Goal: Find specific page/section: Find specific page/section

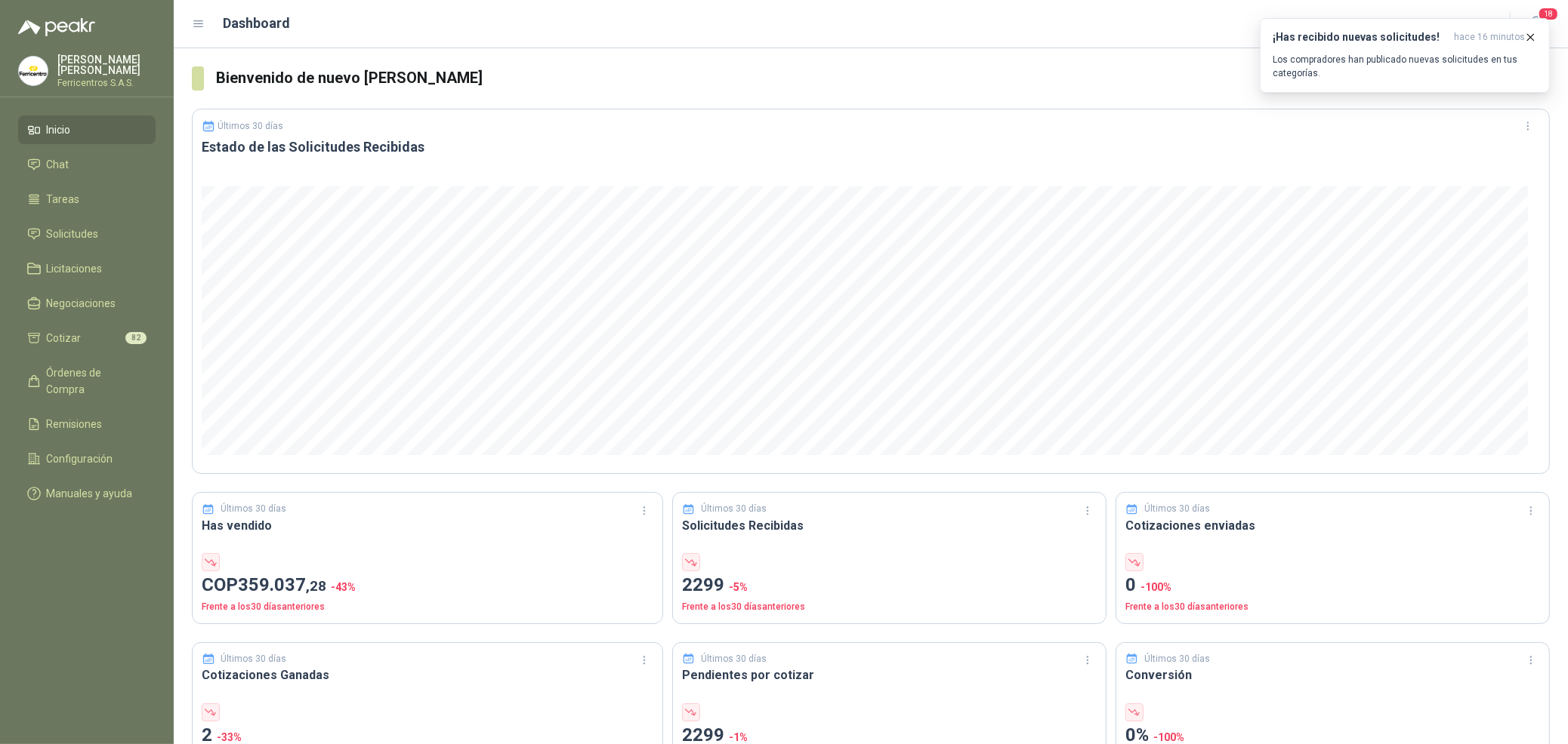
click at [93, 121] on li "Inicio" at bounding box center [86, 130] width 120 height 17
click at [1531, 33] on icon "button" at bounding box center [1529, 37] width 13 height 13
click at [1530, 23] on icon "button" at bounding box center [1535, 23] width 13 height 14
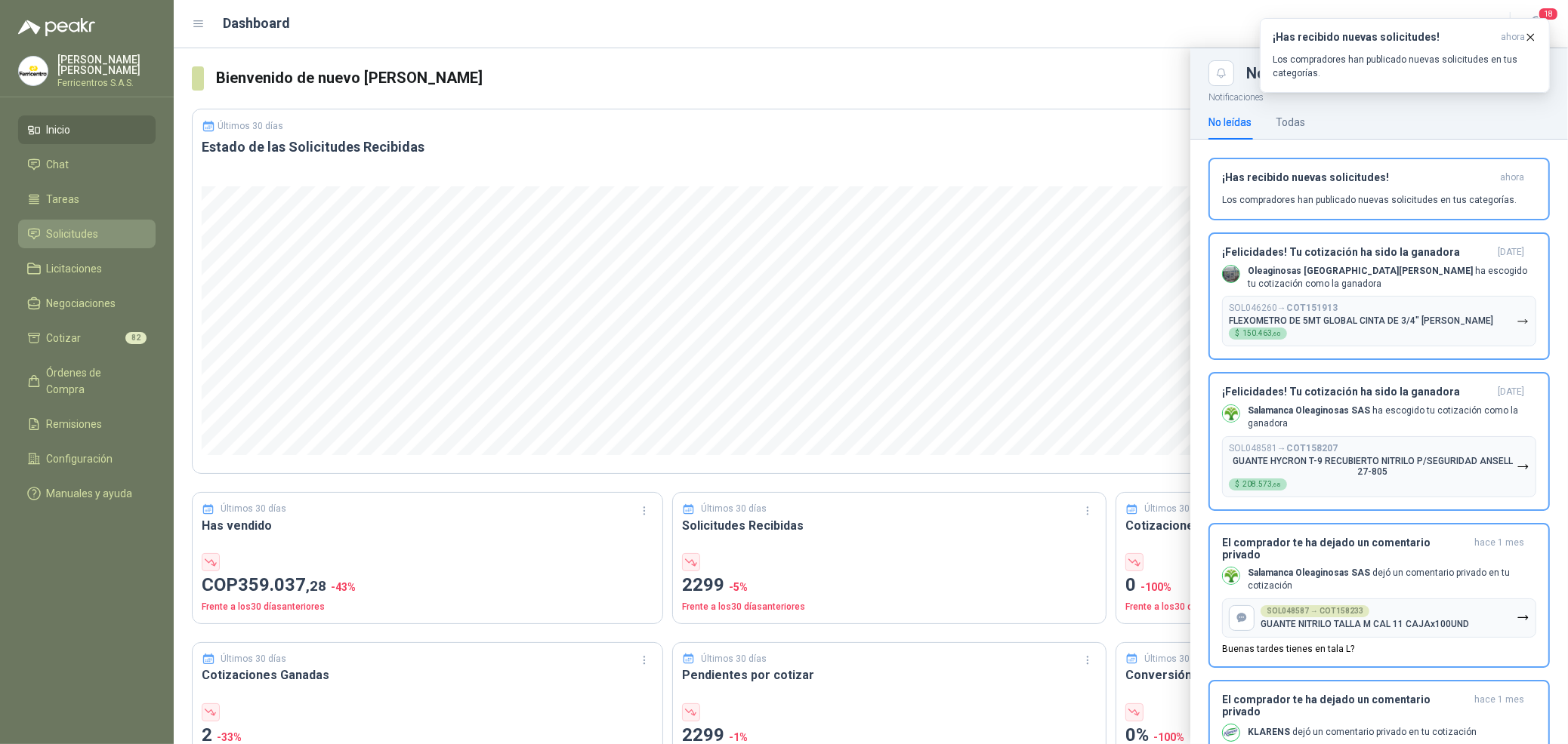
click at [43, 228] on li "Solicitudes" at bounding box center [86, 234] width 120 height 17
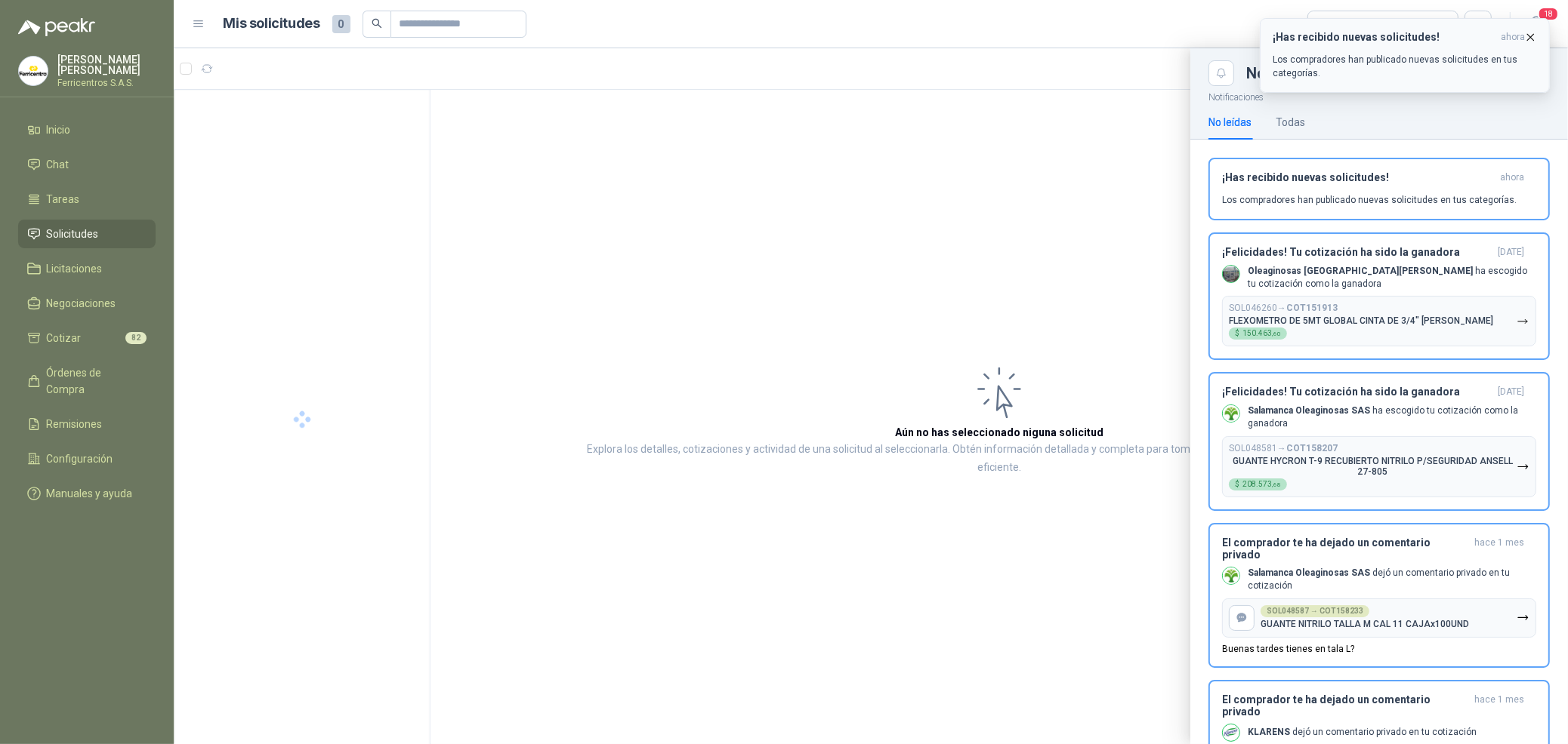
click at [1537, 31] on icon "button" at bounding box center [1529, 37] width 13 height 13
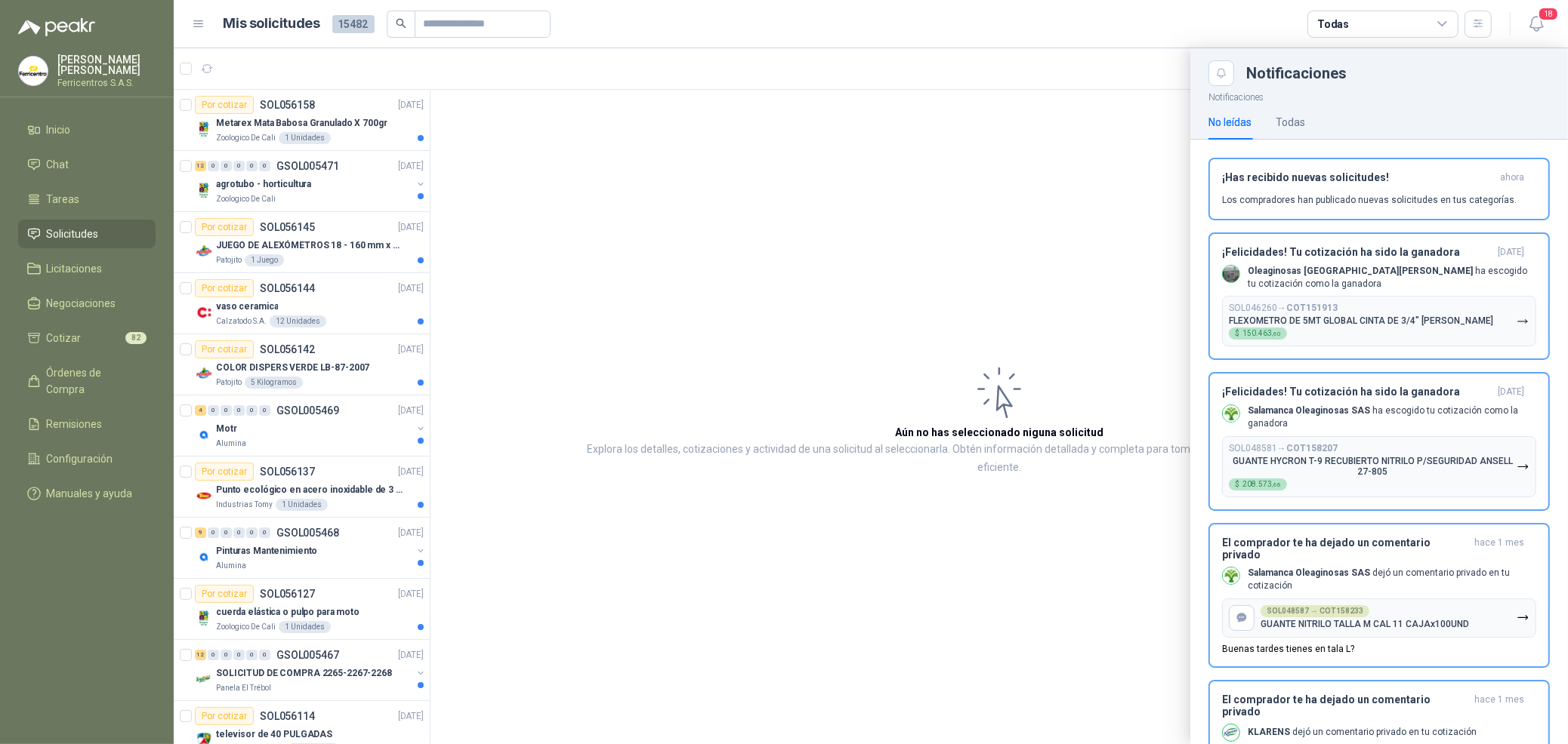
click at [313, 114] on div at bounding box center [870, 397] width 1394 height 696
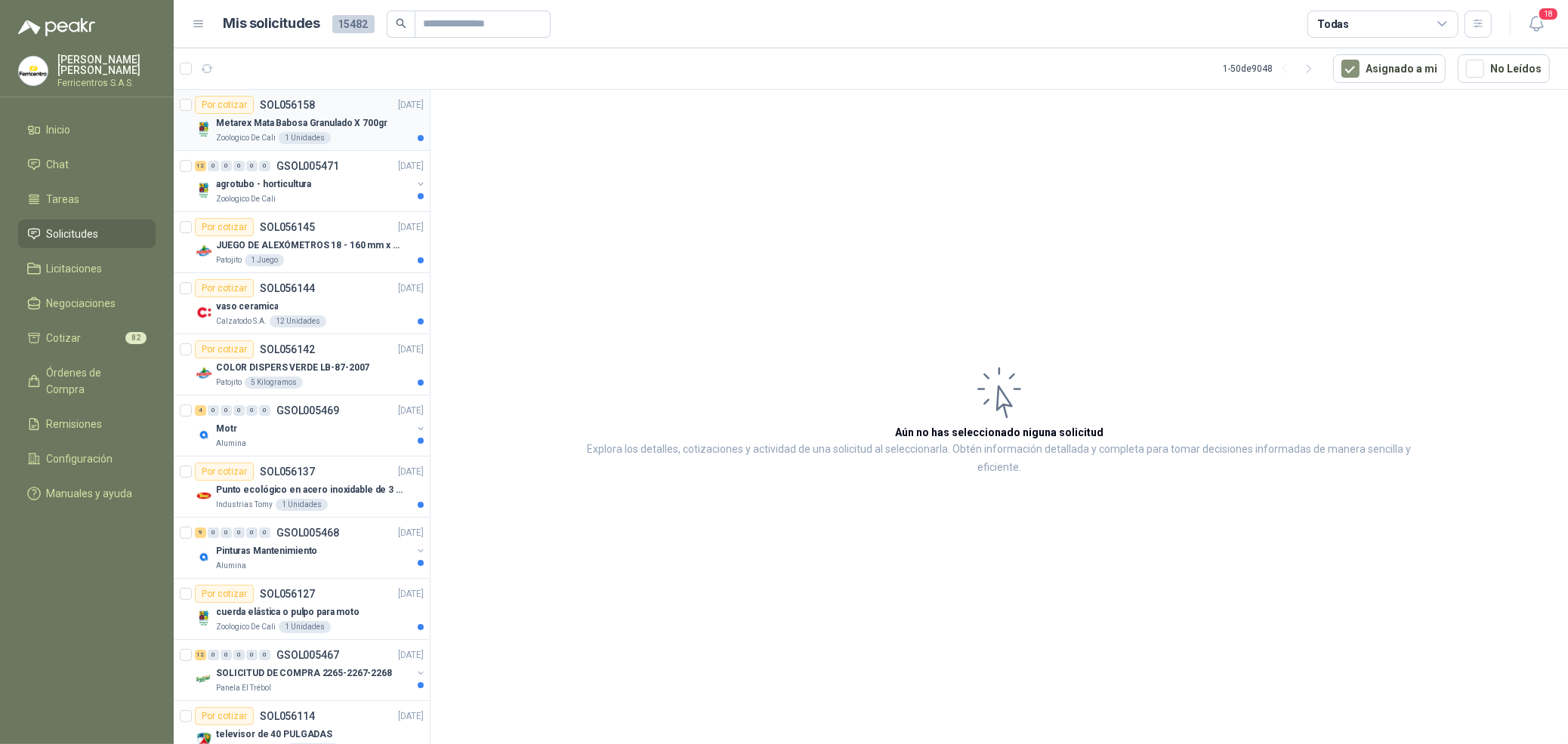
click at [352, 127] on p "Metarex Mata Babosa Granulado X 700gr" at bounding box center [301, 123] width 172 height 14
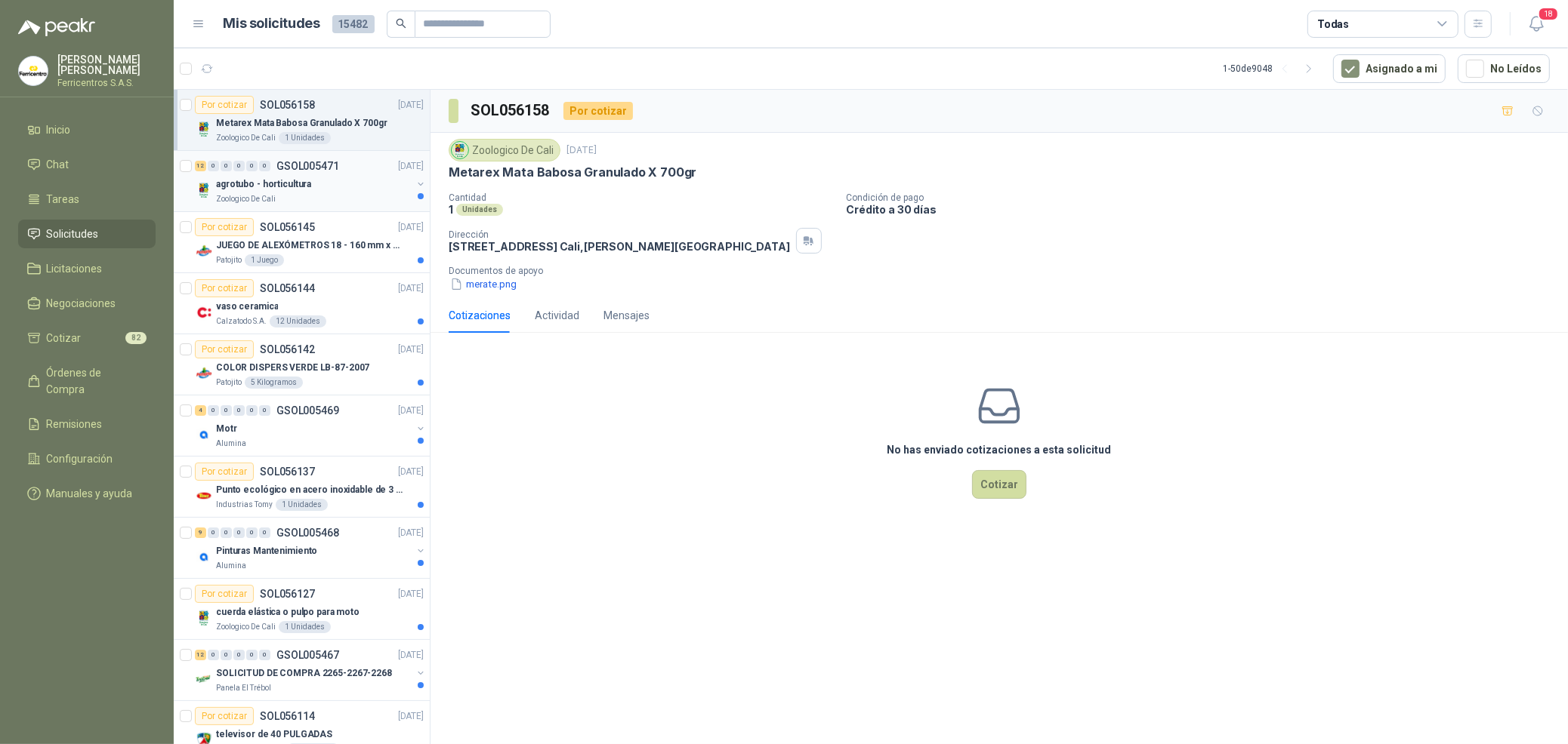
click at [259, 172] on div "0" at bounding box center [265, 166] width 12 height 11
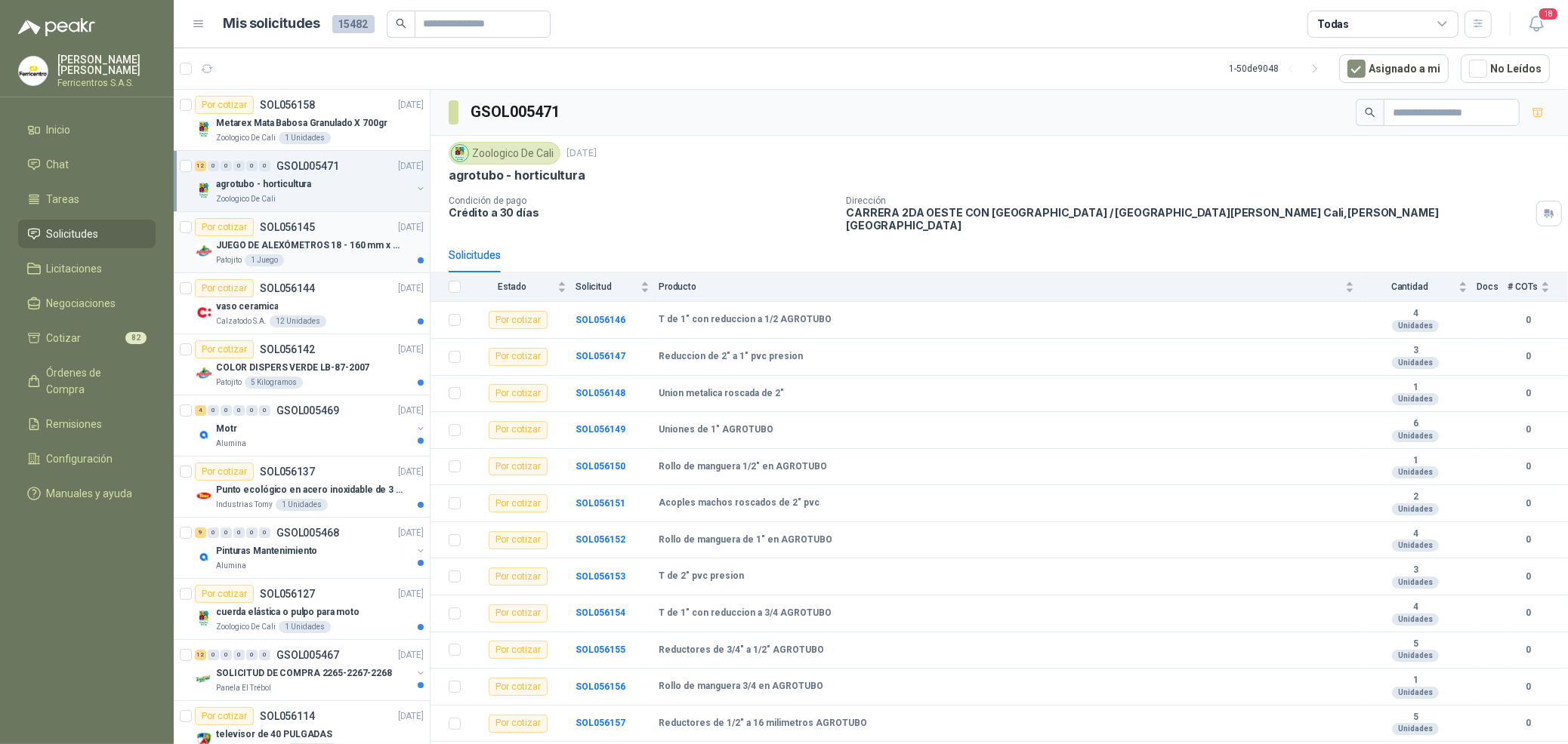
click at [275, 243] on p "JUEGO DE ALEXÓMETROS 18 - 160 mm x 0,01 mm 2824-S3" at bounding box center [310, 245] width 188 height 14
